Goal: Task Accomplishment & Management: Use online tool/utility

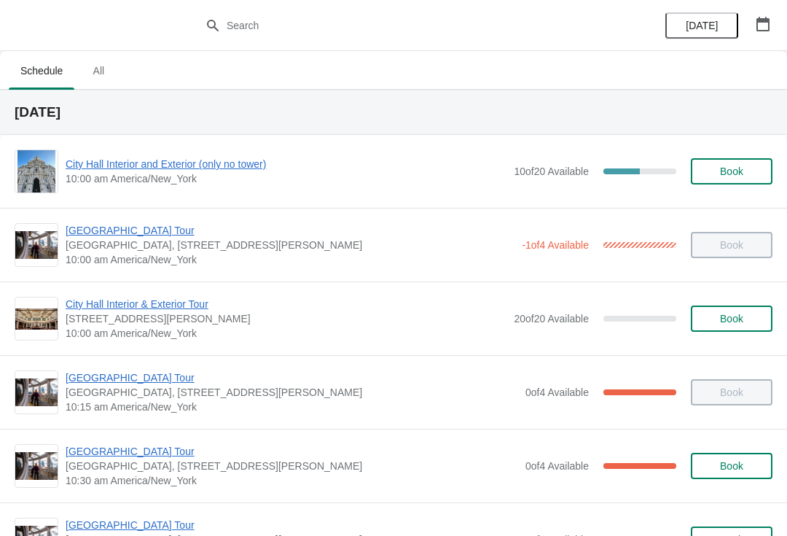
scroll to position [102, 0]
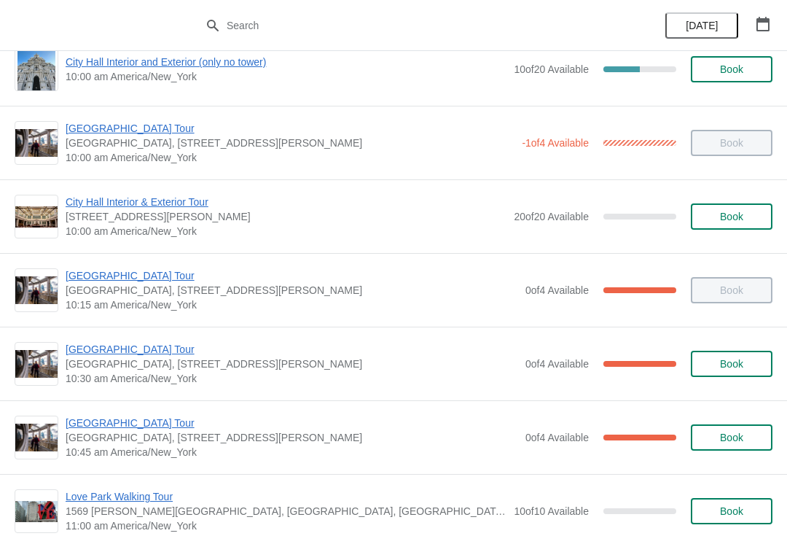
click at [133, 428] on span "[GEOGRAPHIC_DATA] Tour" at bounding box center [292, 422] width 453 height 15
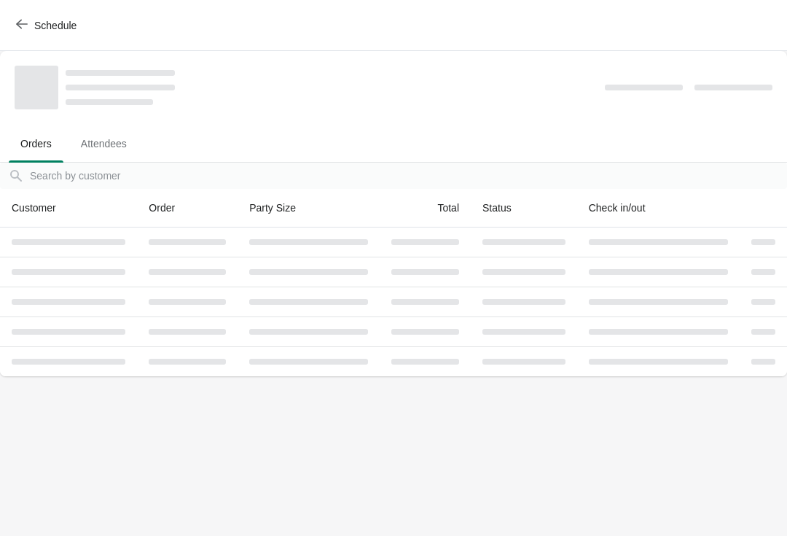
scroll to position [0, 0]
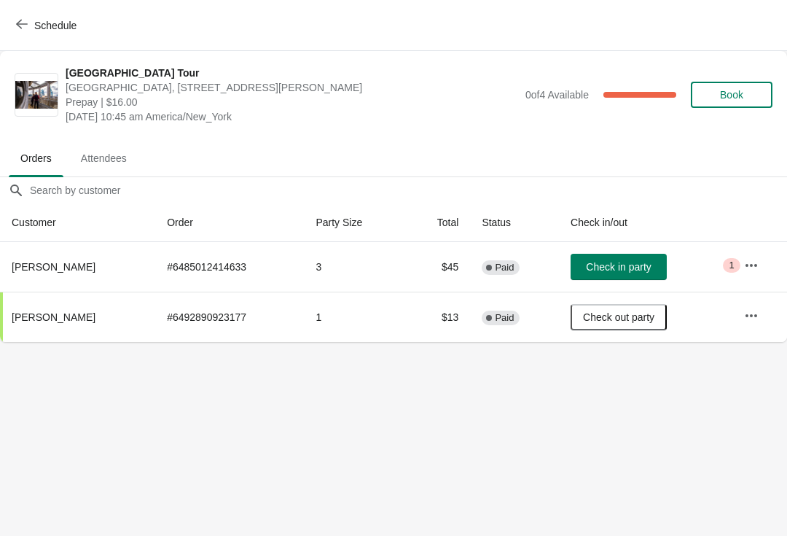
click at [631, 267] on span "Check in party" at bounding box center [618, 267] width 65 height 12
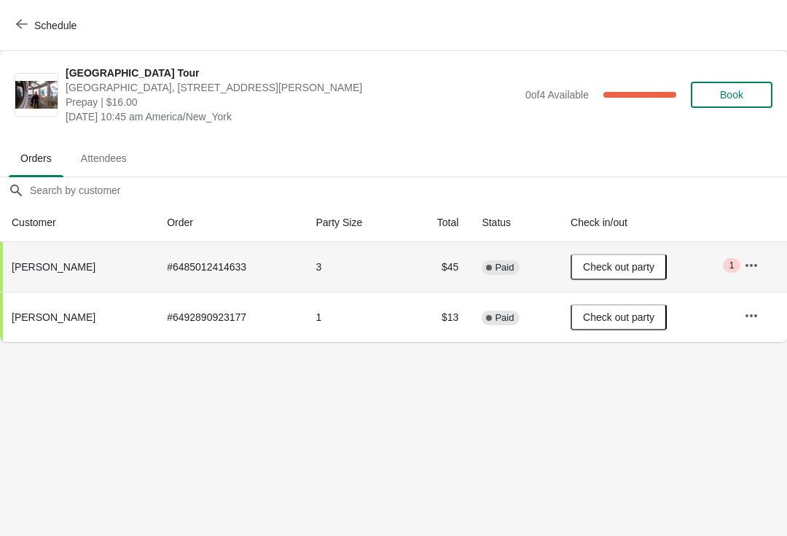
click at [22, 17] on button "Schedule" at bounding box center [47, 25] width 81 height 26
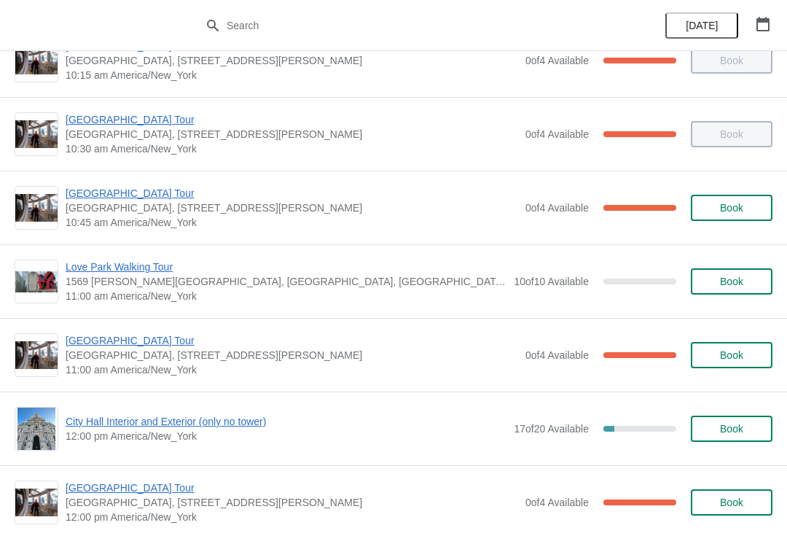
scroll to position [328, 0]
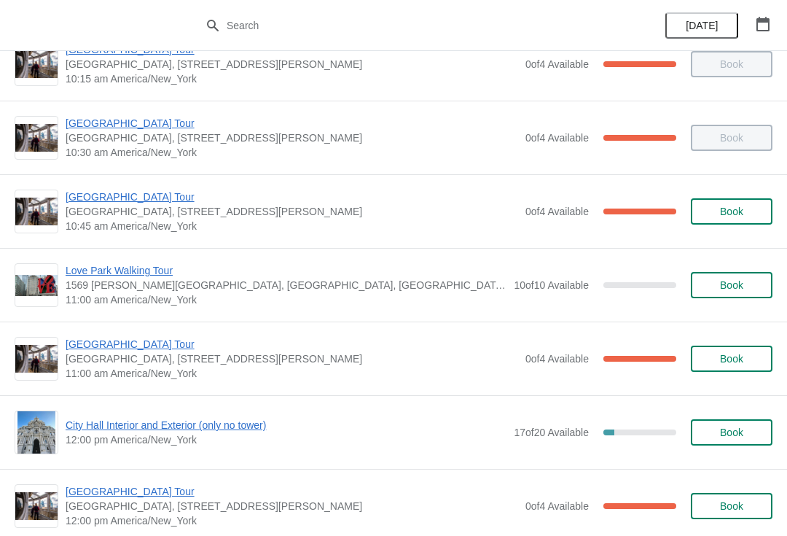
click at [216, 342] on span "[GEOGRAPHIC_DATA] Tour" at bounding box center [292, 344] width 453 height 15
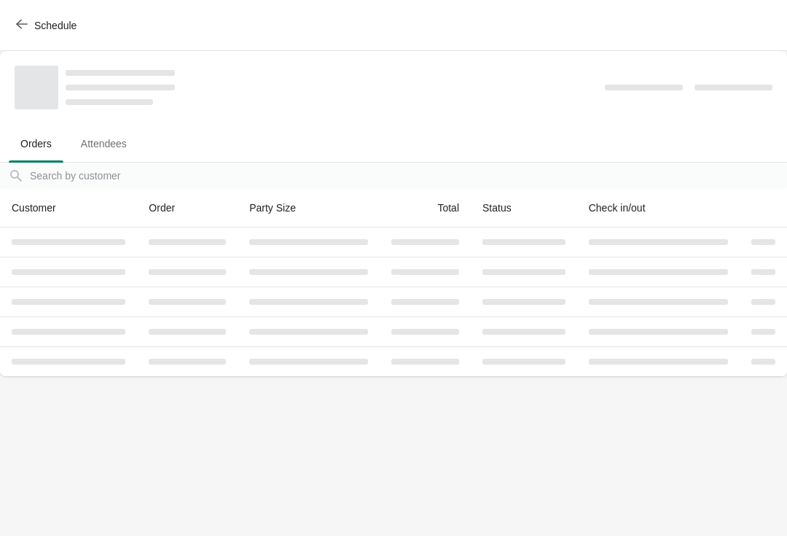
scroll to position [0, 0]
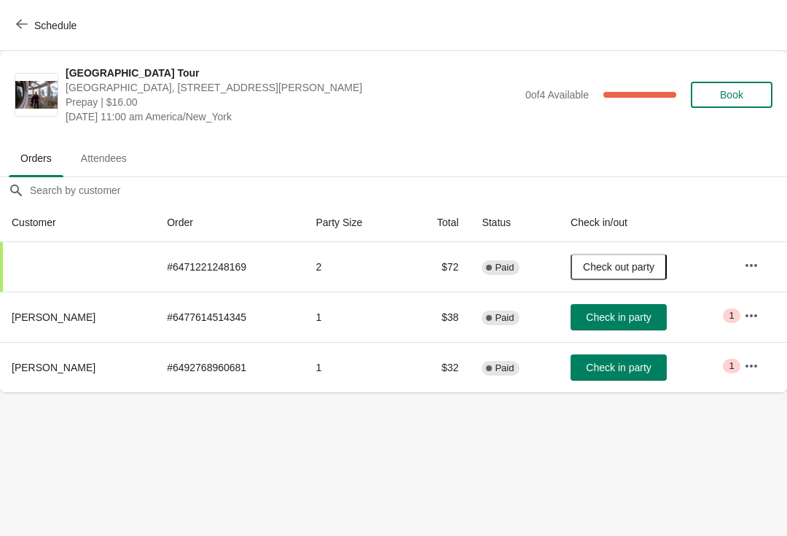
click at [615, 367] on span "Check in party" at bounding box center [618, 368] width 65 height 12
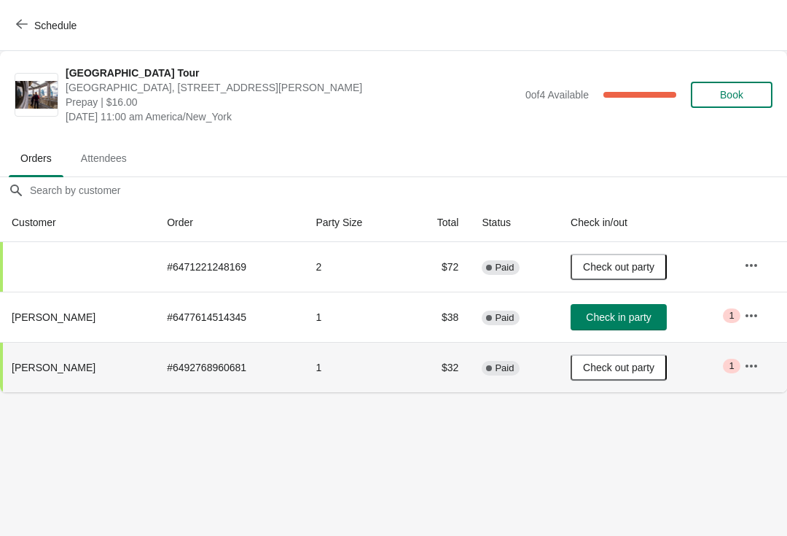
click at [25, 8] on div "Schedule" at bounding box center [393, 25] width 787 height 51
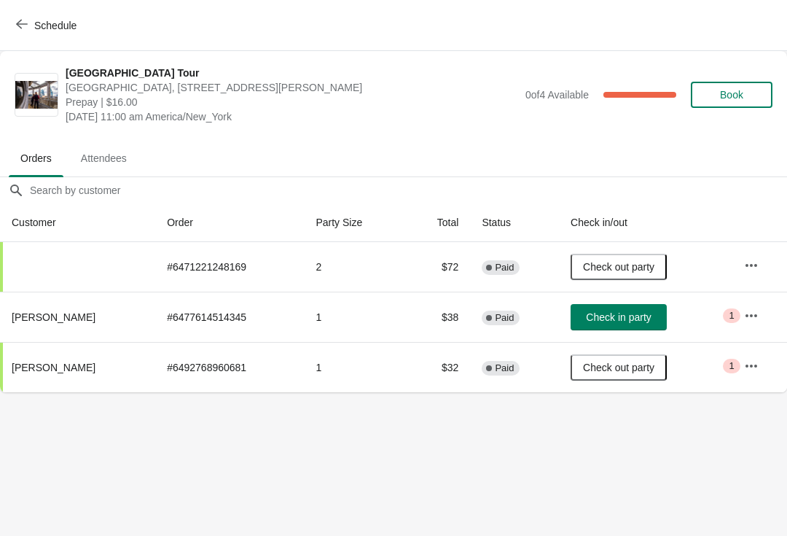
click at [42, 15] on button "Schedule" at bounding box center [47, 25] width 81 height 26
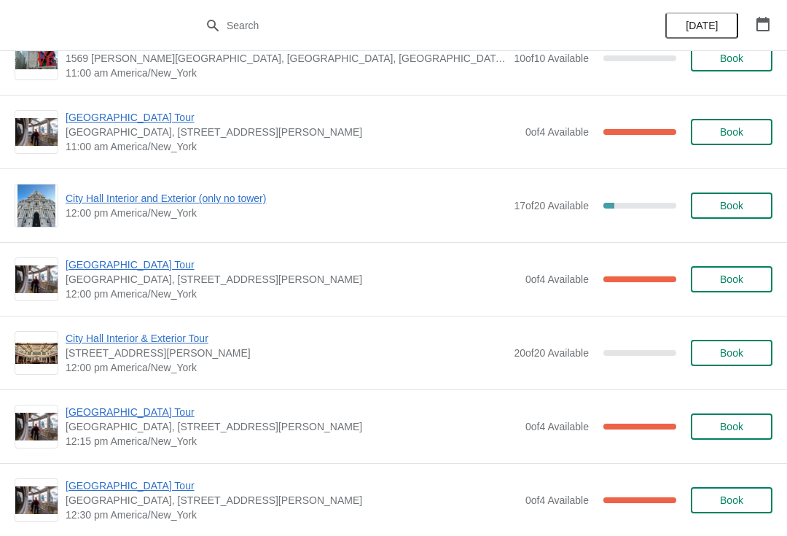
scroll to position [555, 0]
click at [230, 193] on span "City Hall Interior and Exterior (only no tower)" at bounding box center [286, 197] width 441 height 15
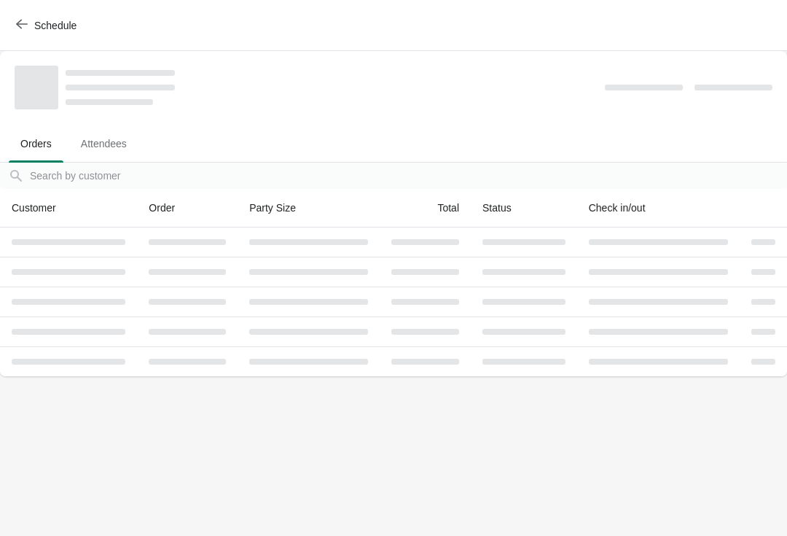
scroll to position [0, 0]
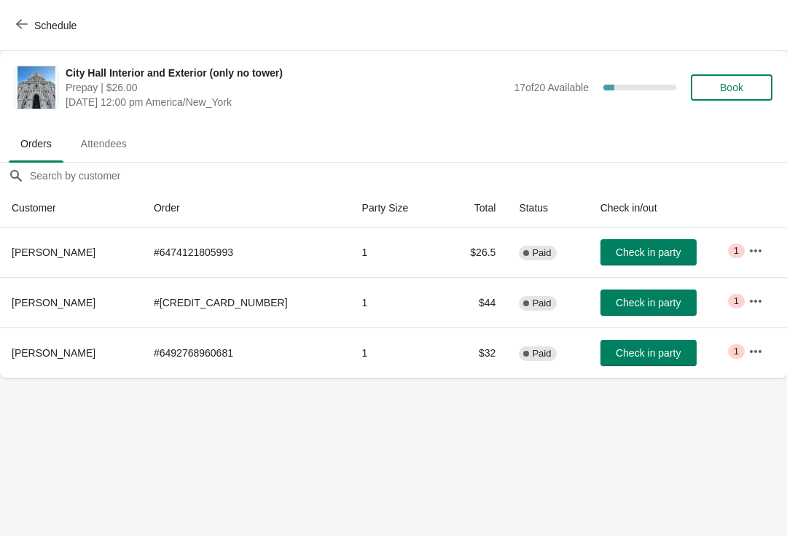
click at [632, 344] on button "Check in party" at bounding box center [649, 353] width 96 height 26
